Goal: Task Accomplishment & Management: Manage account settings

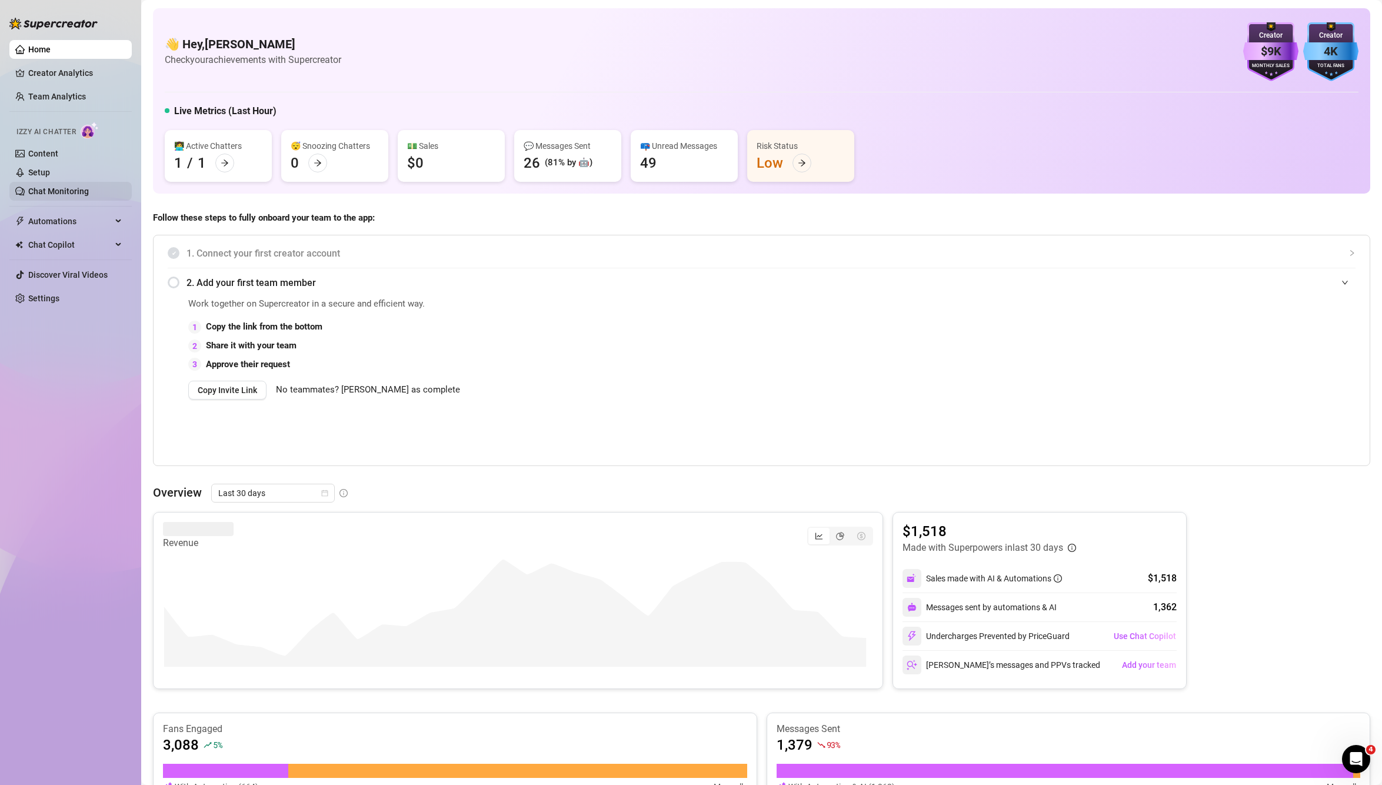
click at [62, 190] on link "Chat Monitoring" at bounding box center [58, 190] width 61 height 9
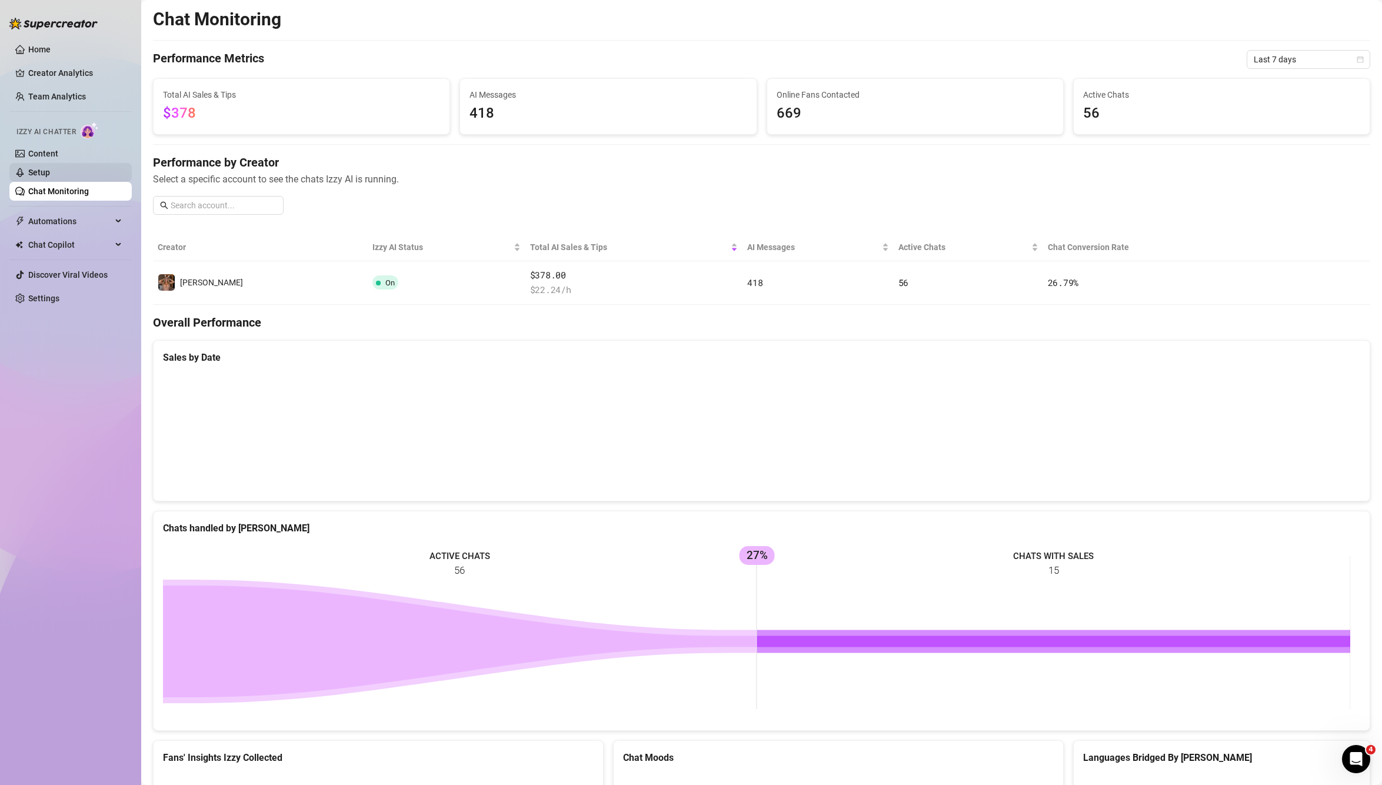
click at [50, 171] on link "Setup" at bounding box center [39, 172] width 22 height 9
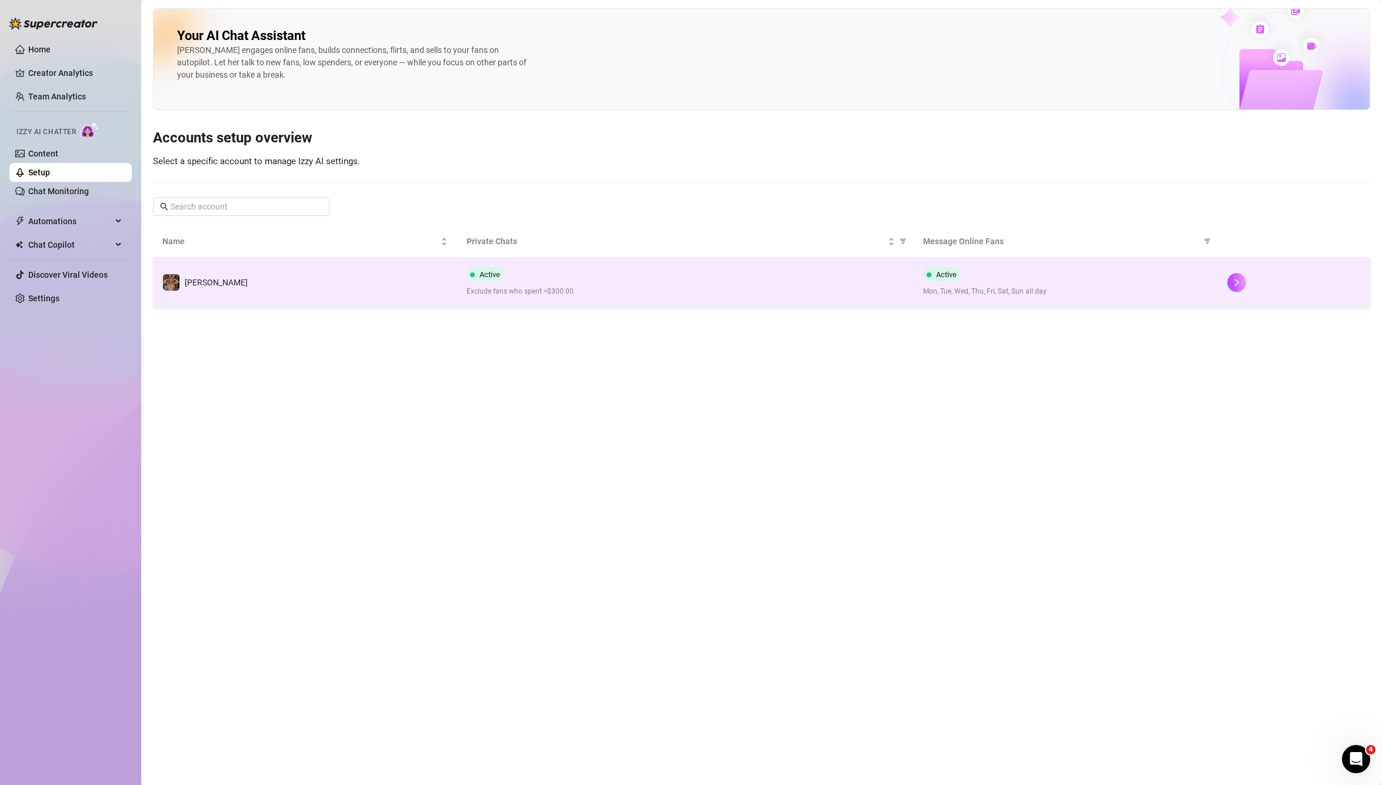
click at [842, 278] on div "Active Exclude fans who spent >$300.00" at bounding box center [685, 282] width 438 height 30
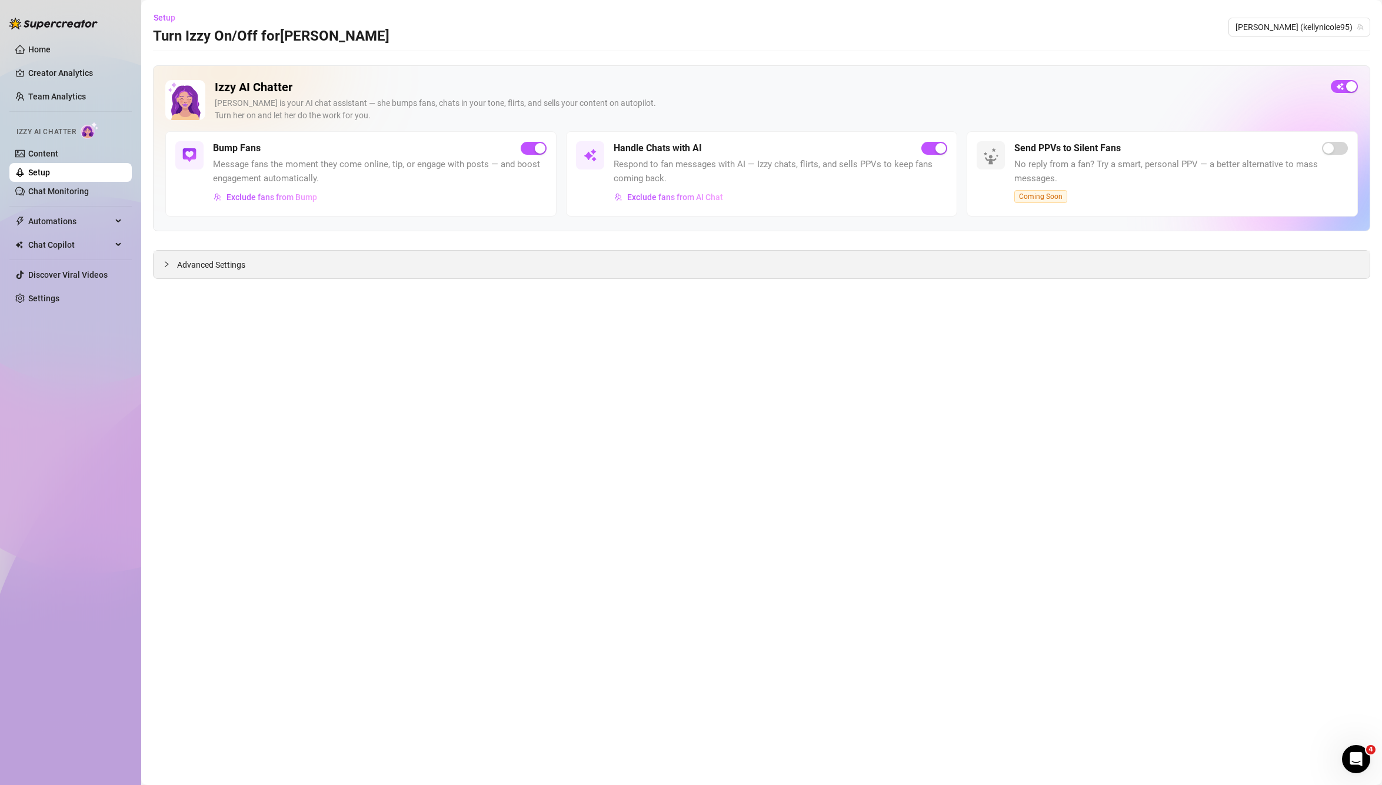
click at [231, 269] on span "Advanced Settings" at bounding box center [211, 264] width 68 height 13
